Goal: Task Accomplishment & Management: Use online tool/utility

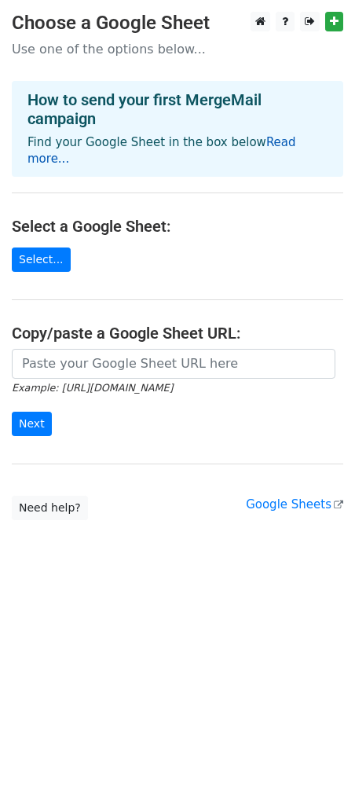
click at [258, 141] on link "Read more..." at bounding box center [161, 150] width 269 height 31
click at [34, 247] on link "Select..." at bounding box center [41, 259] width 59 height 24
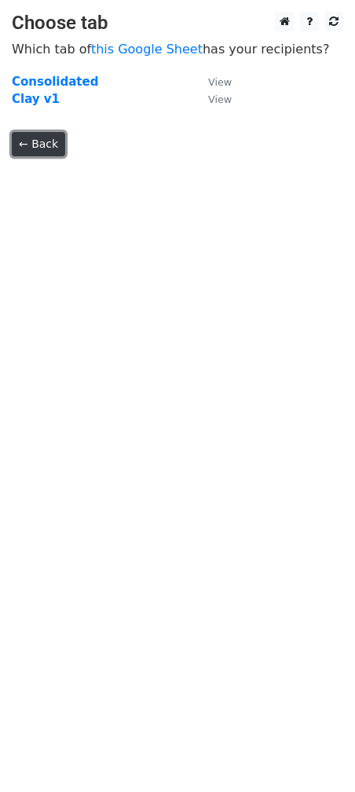
click at [30, 148] on link "← Back" at bounding box center [38, 144] width 53 height 24
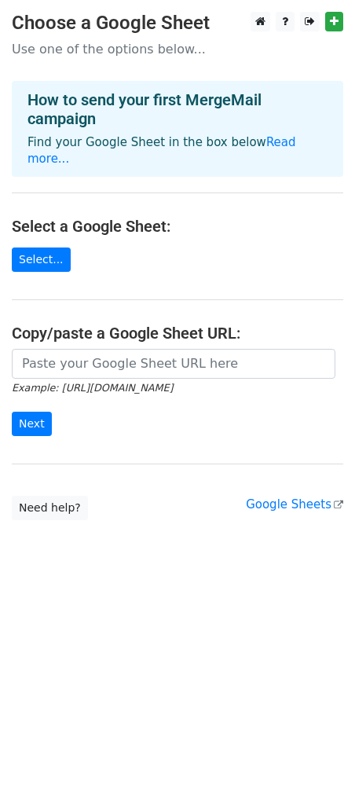
click at [49, 254] on main "Choose a Google Sheet Use one of the options below... How to send your first Me…" at bounding box center [177, 266] width 355 height 508
click at [34, 247] on link "Select..." at bounding box center [41, 259] width 59 height 24
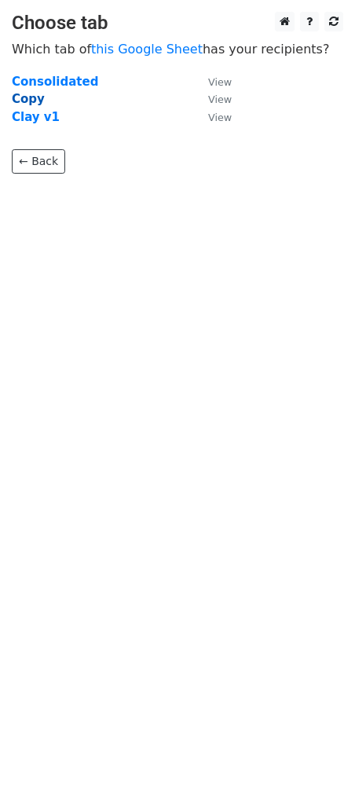
click at [29, 93] on strong "Copy" at bounding box center [28, 99] width 33 height 14
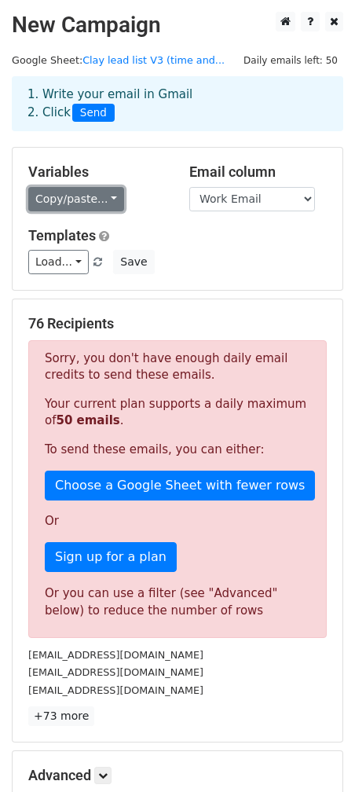
click at [86, 197] on link "Copy/paste..." at bounding box center [76, 199] width 96 height 24
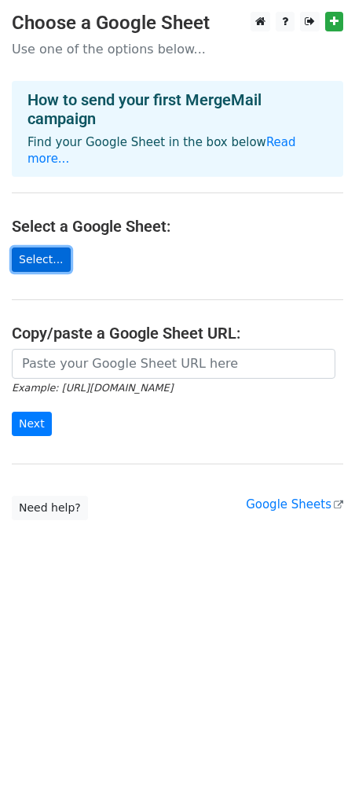
click at [46, 248] on link "Select..." at bounding box center [41, 259] width 59 height 24
click at [31, 247] on link "Select..." at bounding box center [41, 259] width 59 height 24
click at [63, 255] on main "Choose a Google Sheet Use one of the options below... How to send your first Me…" at bounding box center [177, 266] width 355 height 508
click at [35, 247] on link "Select..." at bounding box center [41, 259] width 59 height 24
click at [46, 247] on link "Select..." at bounding box center [41, 259] width 59 height 24
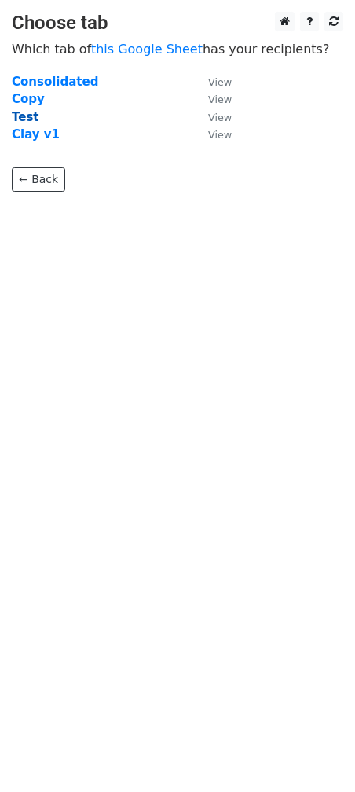
click at [24, 117] on strong "Test" at bounding box center [25, 117] width 27 height 14
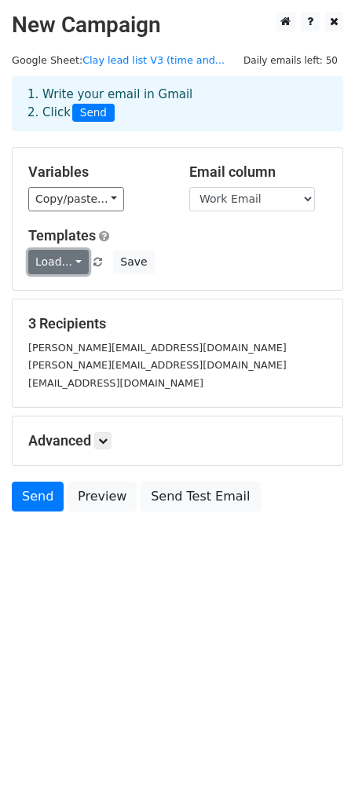
click at [77, 269] on link "Load..." at bounding box center [58, 262] width 60 height 24
click at [225, 262] on div "Load... No templates saved Save" at bounding box center [177, 262] width 322 height 24
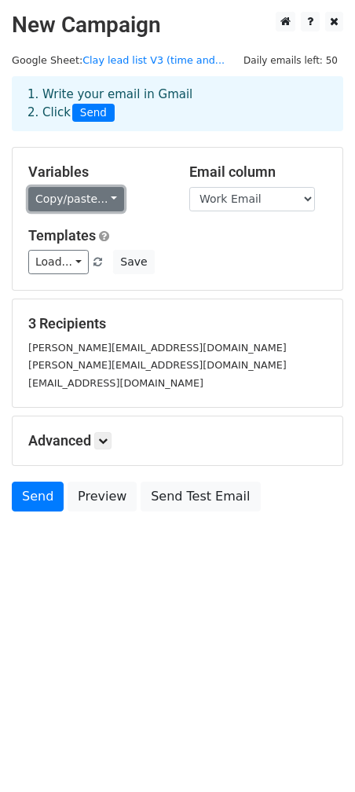
click at [99, 209] on link "Copy/paste..." at bounding box center [76, 199] width 96 height 24
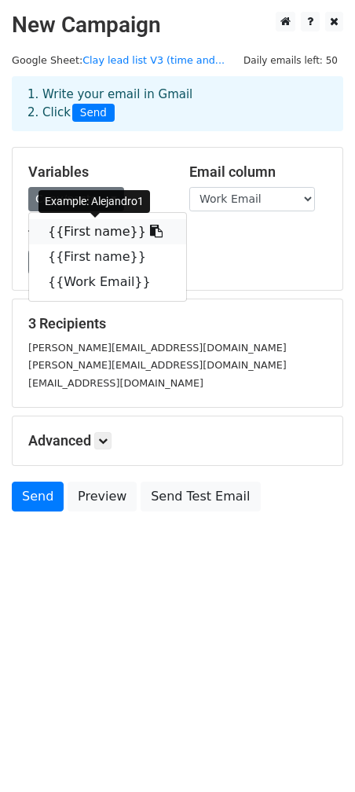
click at [107, 233] on link "{{First name}}" at bounding box center [107, 231] width 157 height 25
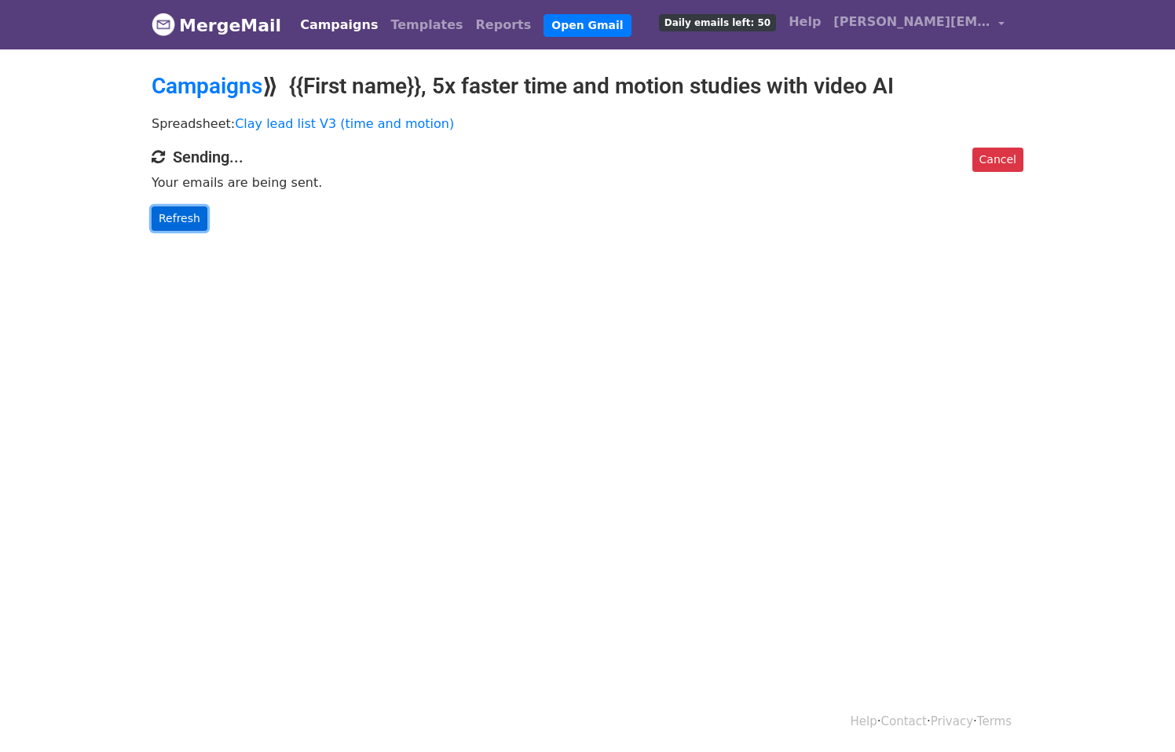
click at [189, 221] on link "Refresh" at bounding box center [180, 219] width 56 height 24
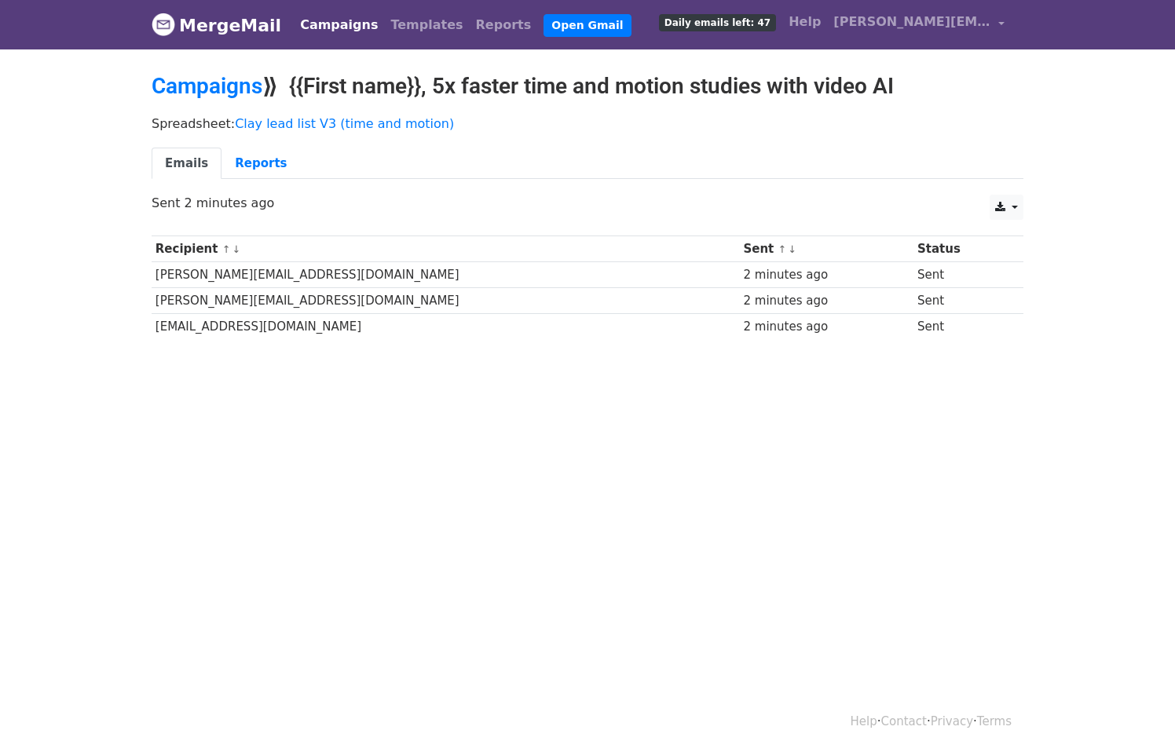
click at [757, 22] on span "Daily emails left: 47" at bounding box center [717, 22] width 117 height 17
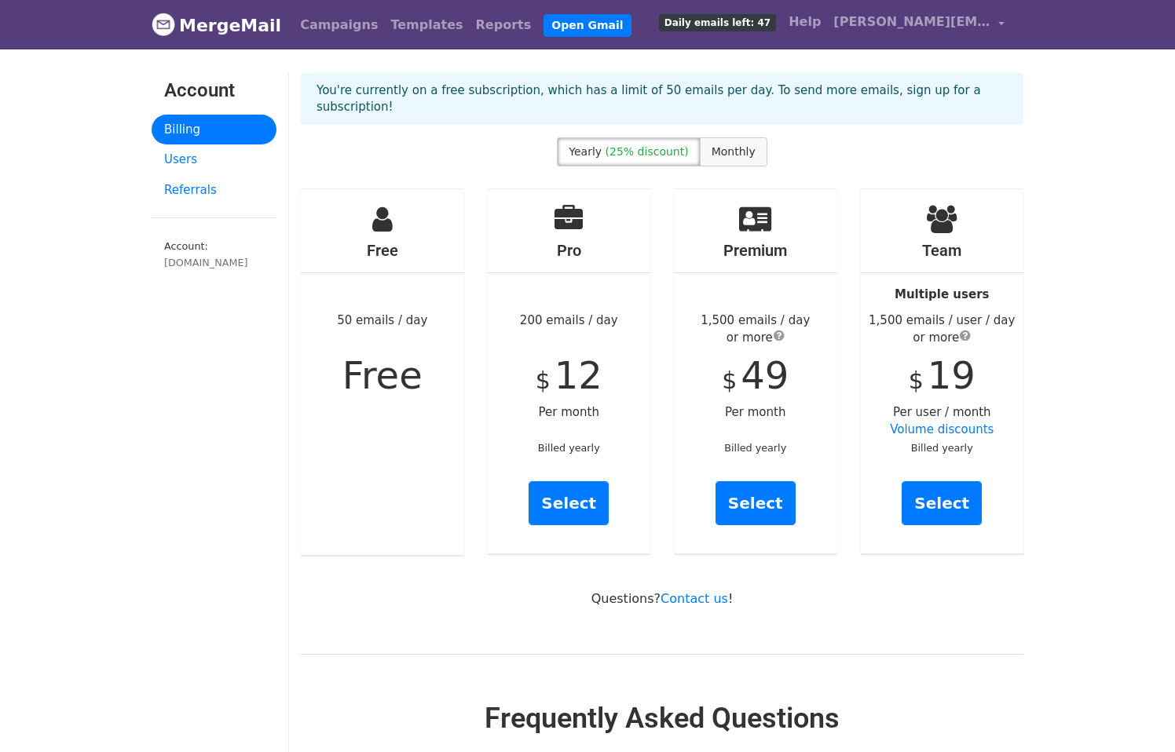
click at [719, 137] on label "Monthly" at bounding box center [734, 151] width 68 height 29
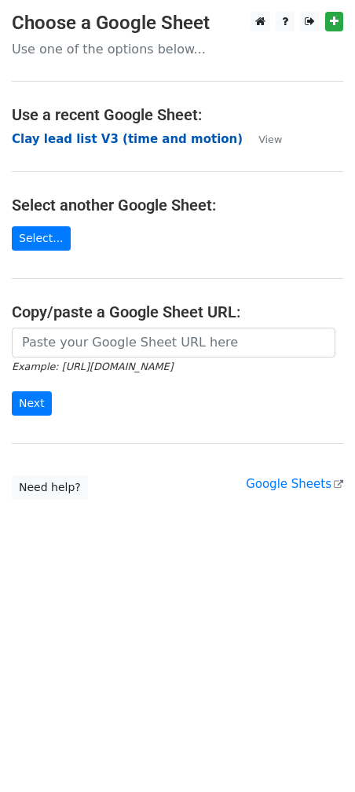
click at [157, 141] on strong "Clay lead list V3 (time and motion)" at bounding box center [127, 139] width 231 height 14
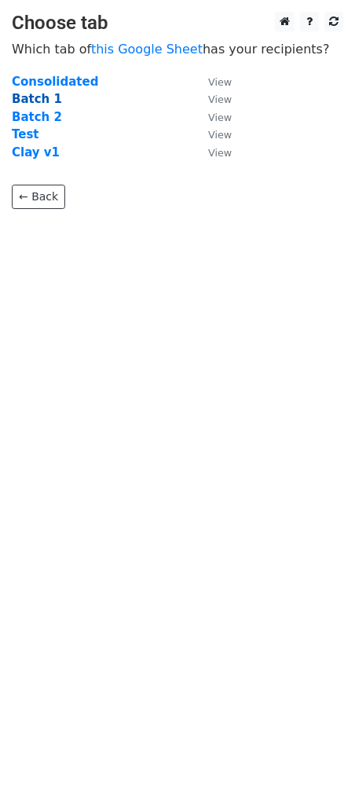
click at [36, 101] on strong "Batch 1" at bounding box center [37, 99] width 50 height 14
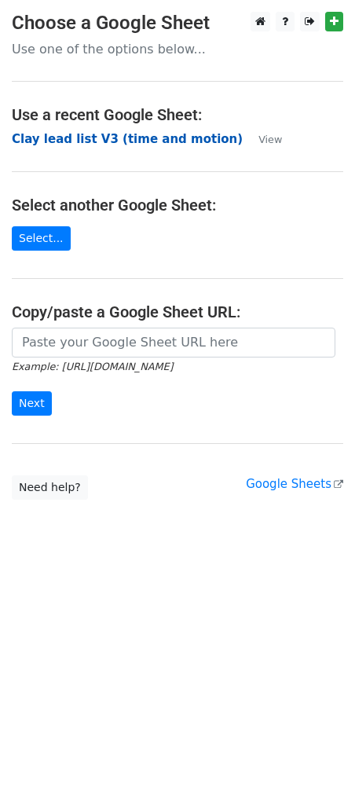
click at [127, 141] on strong "Clay lead list V3 (time and motion)" at bounding box center [127, 139] width 231 height 14
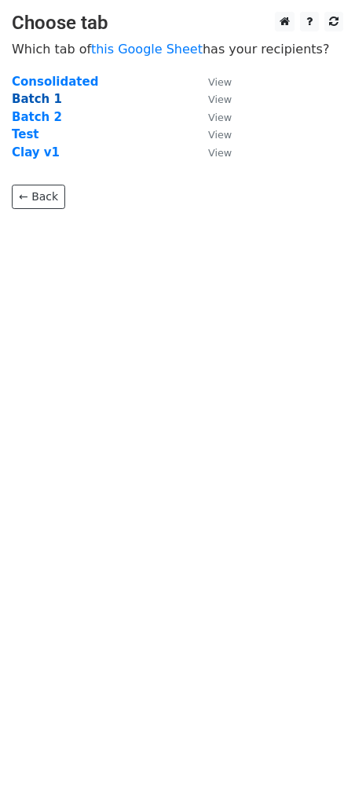
click at [28, 94] on strong "Batch 1" at bounding box center [37, 99] width 50 height 14
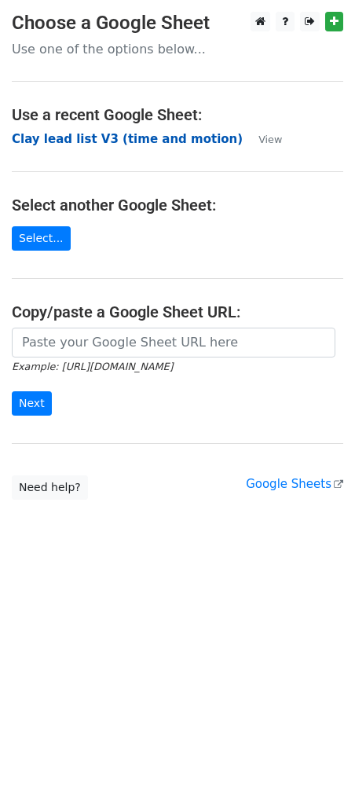
click at [192, 136] on strong "Clay lead list V3 (time and motion)" at bounding box center [127, 139] width 231 height 14
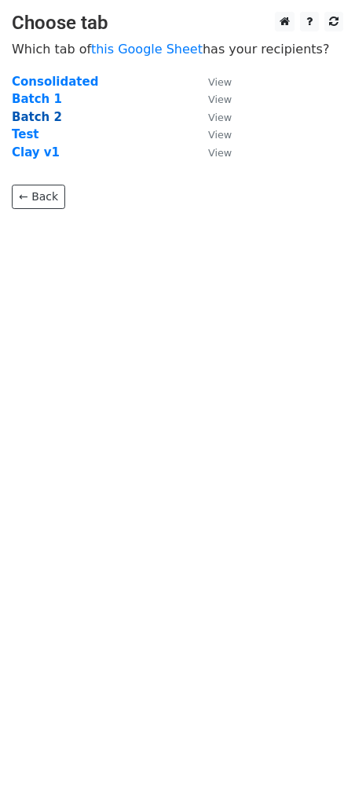
click at [39, 116] on strong "Batch 2" at bounding box center [37, 117] width 50 height 14
